Goal: Find specific page/section

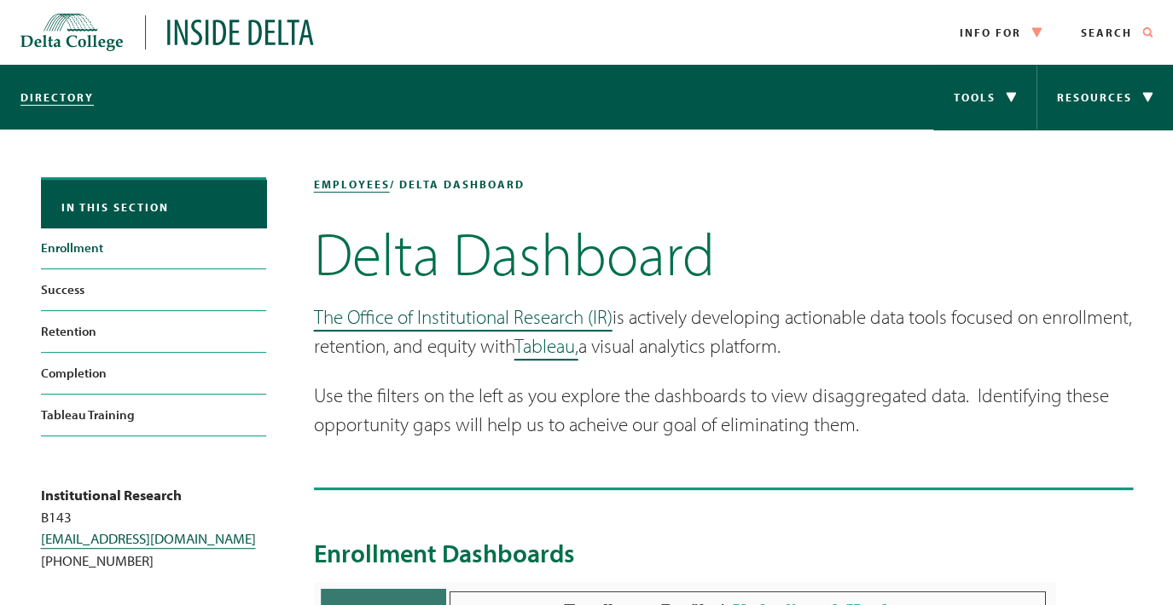
click at [52, 252] on link "Enrollment" at bounding box center [153, 248] width 225 height 41
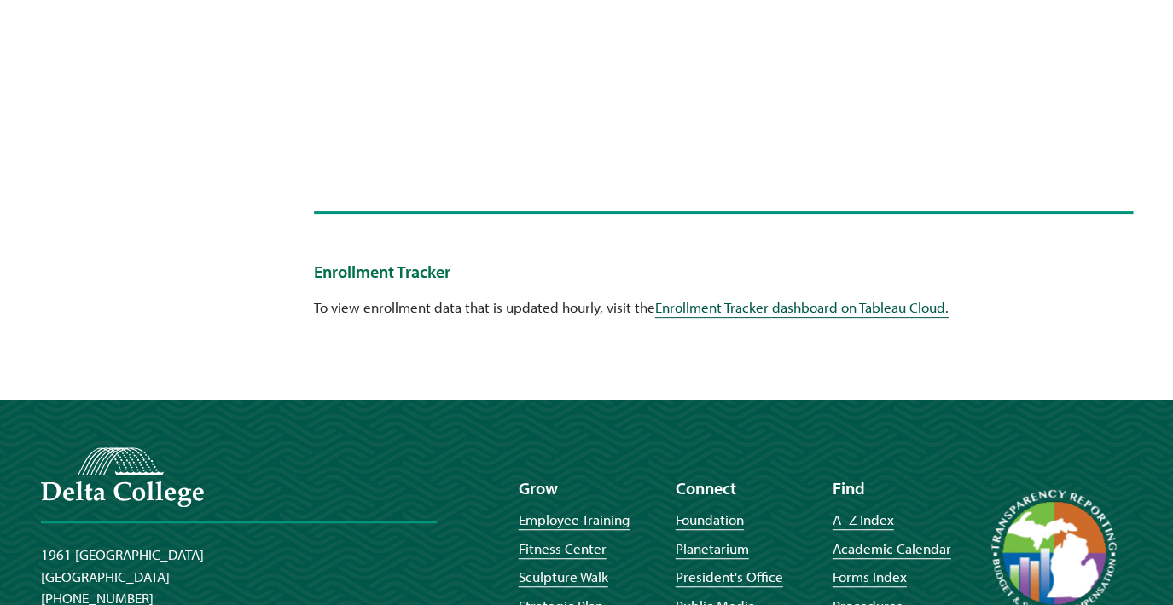
scroll to position [2335, 0]
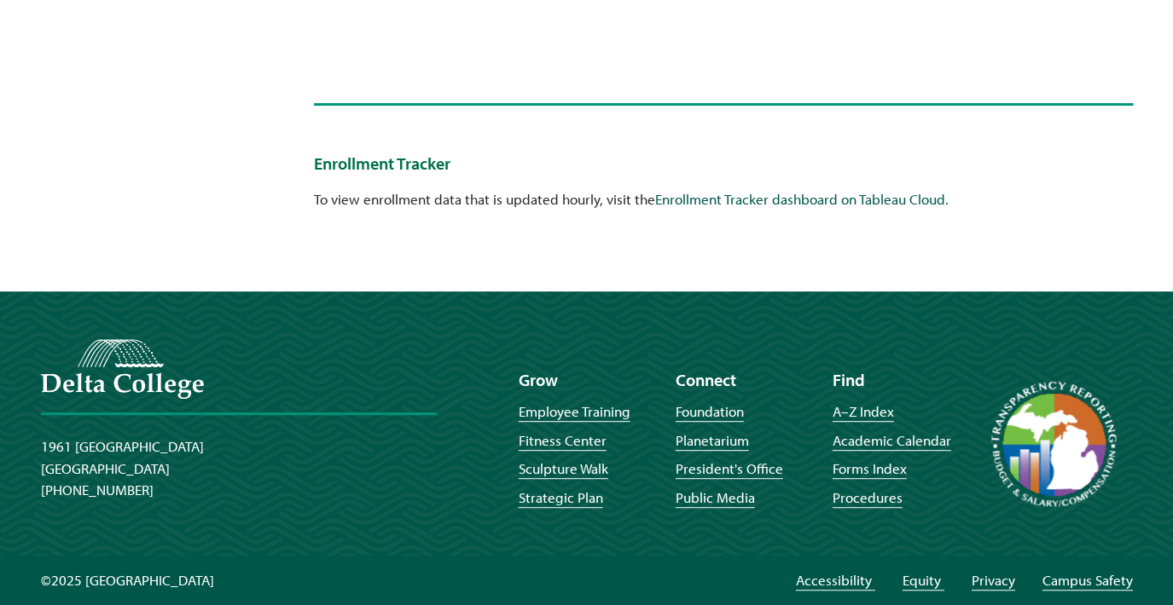
click at [735, 201] on link "Enrollment Tracker dashboard on Tableau Cloud." at bounding box center [801, 199] width 293 height 18
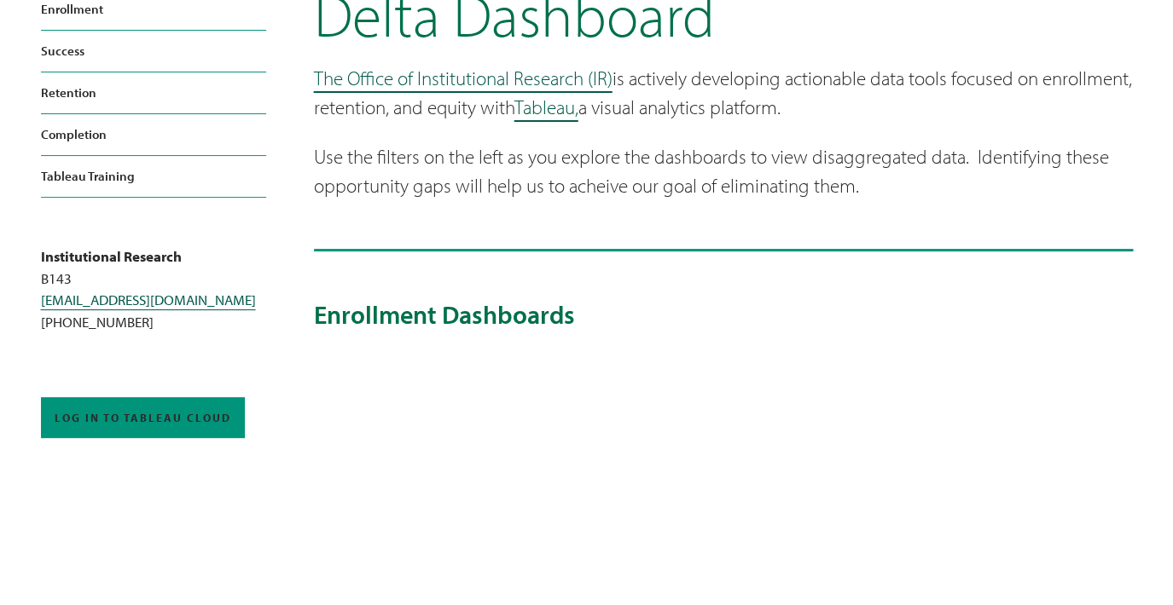
scroll to position [200, 0]
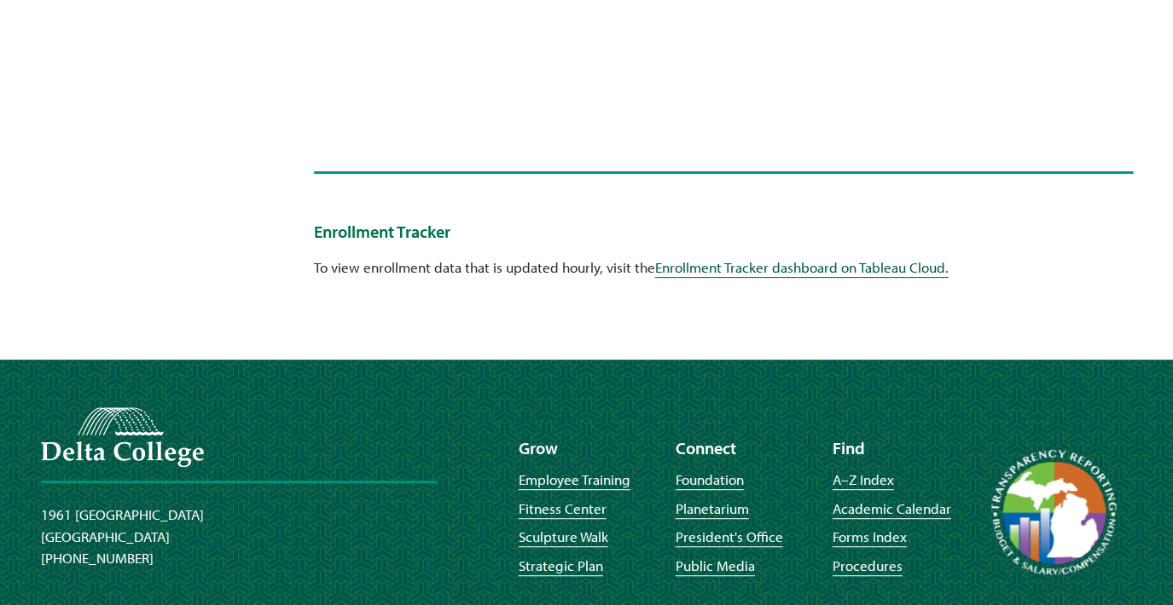
scroll to position [2301, 0]
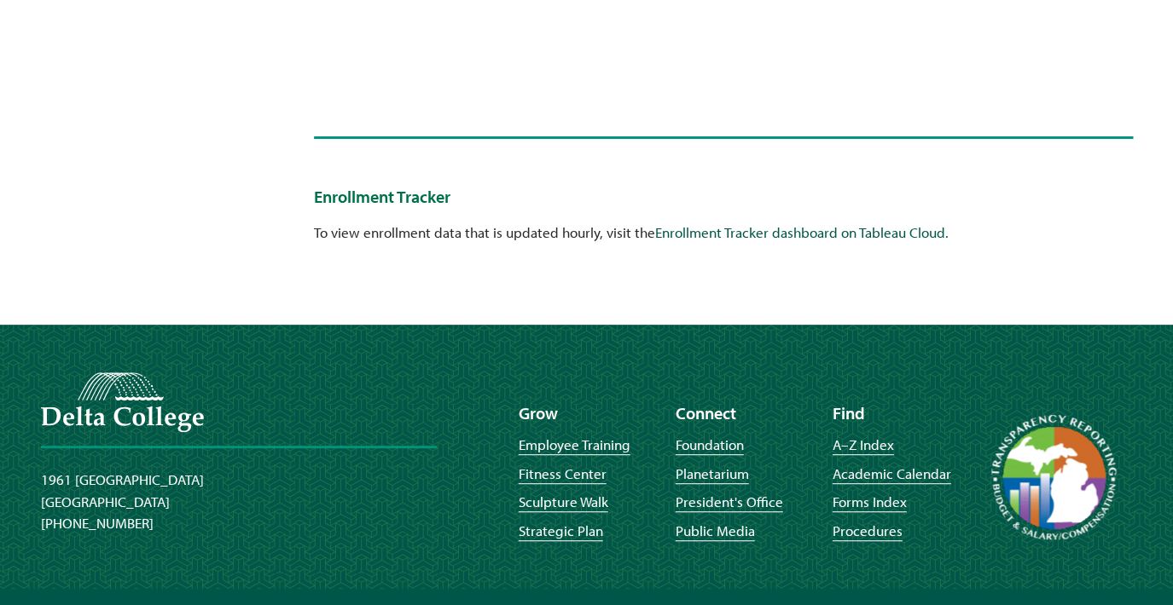
click at [853, 240] on link "Enrollment Tracker dashboard on Tableau Cloud." at bounding box center [801, 232] width 293 height 18
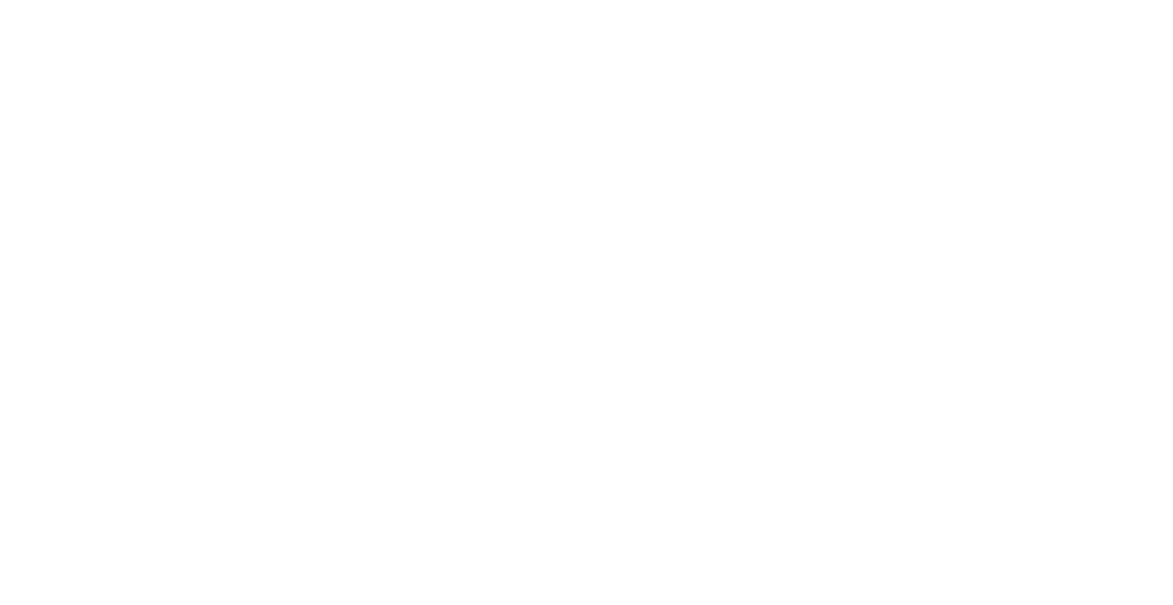
scroll to position [1488, 0]
